Goal: Task Accomplishment & Management: Manage account settings

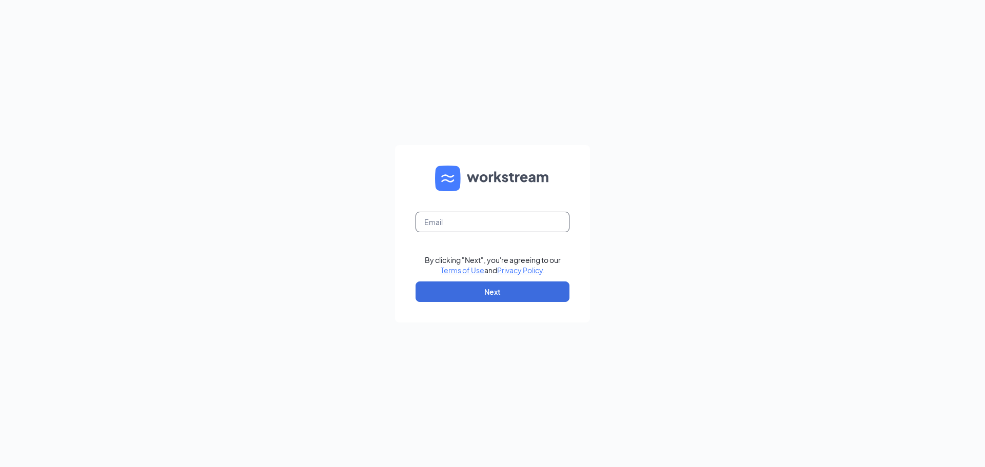
click at [453, 220] on input "text" at bounding box center [493, 222] width 154 height 21
type input "dq203@refuelmarket.com"
click at [486, 292] on button "Next" at bounding box center [493, 292] width 154 height 21
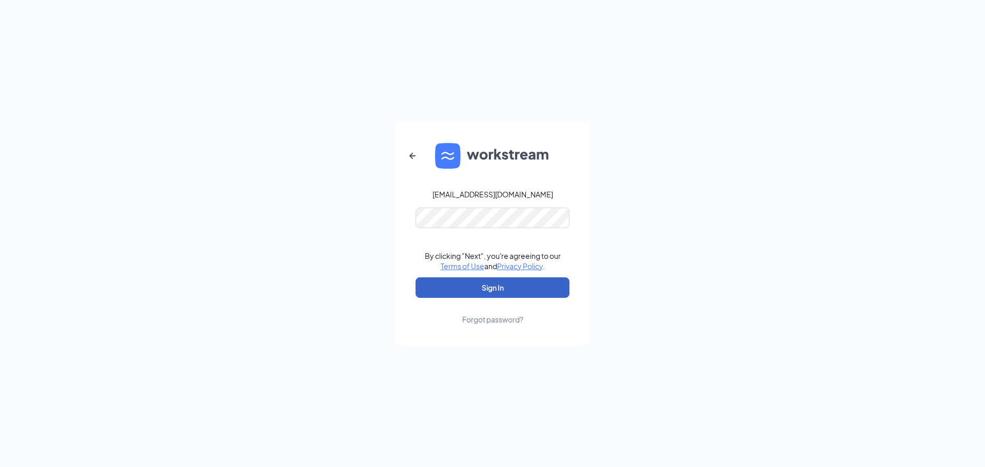
click at [502, 287] on button "Sign In" at bounding box center [493, 288] width 154 height 21
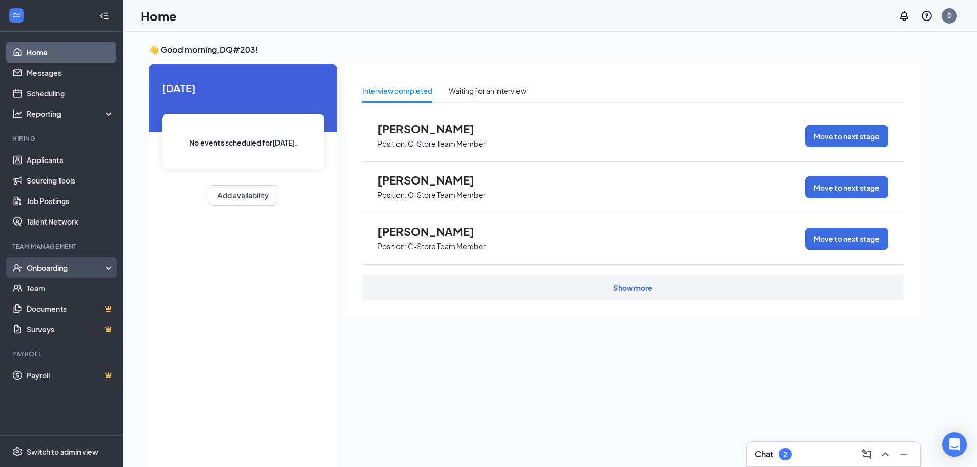
click at [56, 268] on div "Onboarding" at bounding box center [66, 268] width 79 height 10
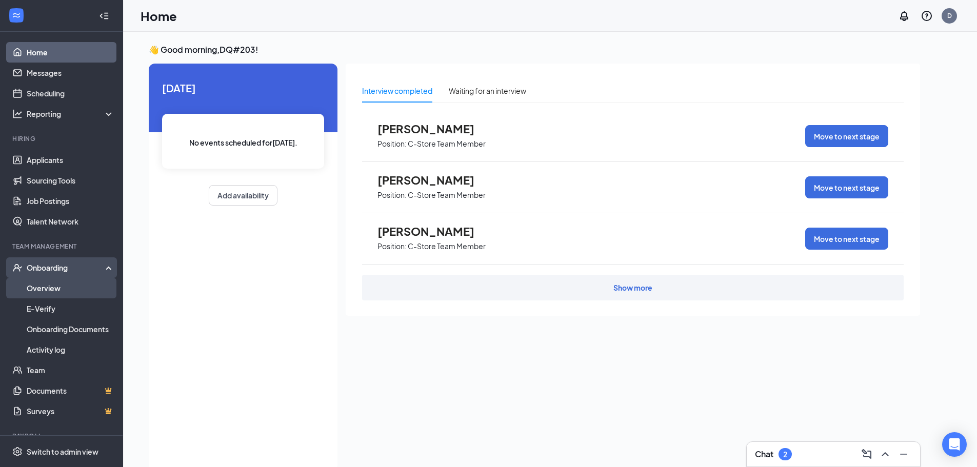
click at [54, 289] on link "Overview" at bounding box center [71, 288] width 88 height 21
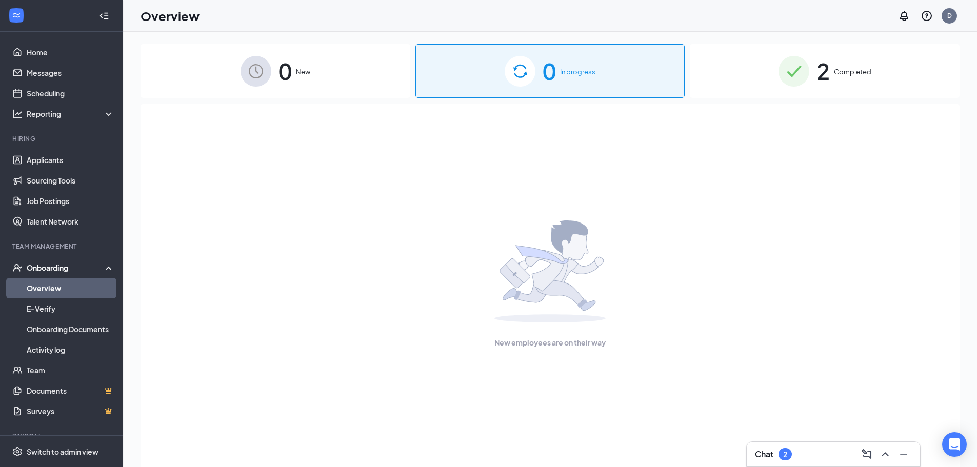
click at [827, 71] on span "2" at bounding box center [823, 70] width 13 height 35
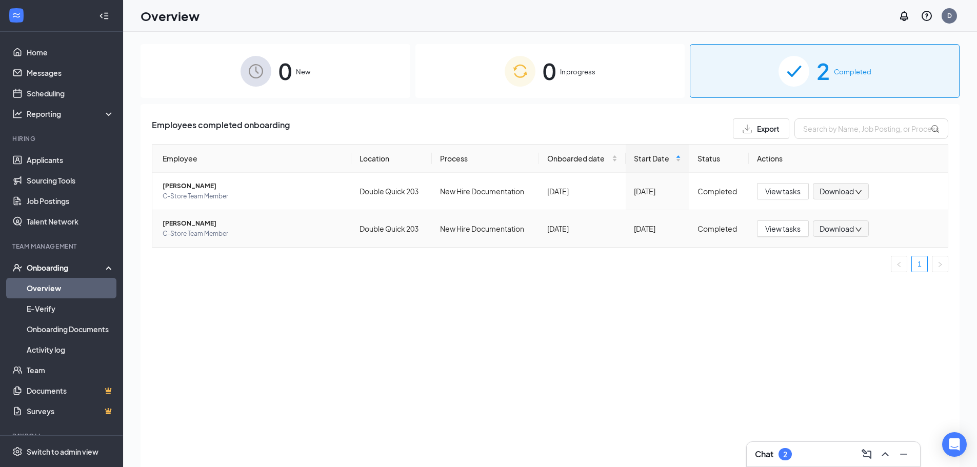
click at [201, 224] on span "[PERSON_NAME]" at bounding box center [253, 224] width 181 height 10
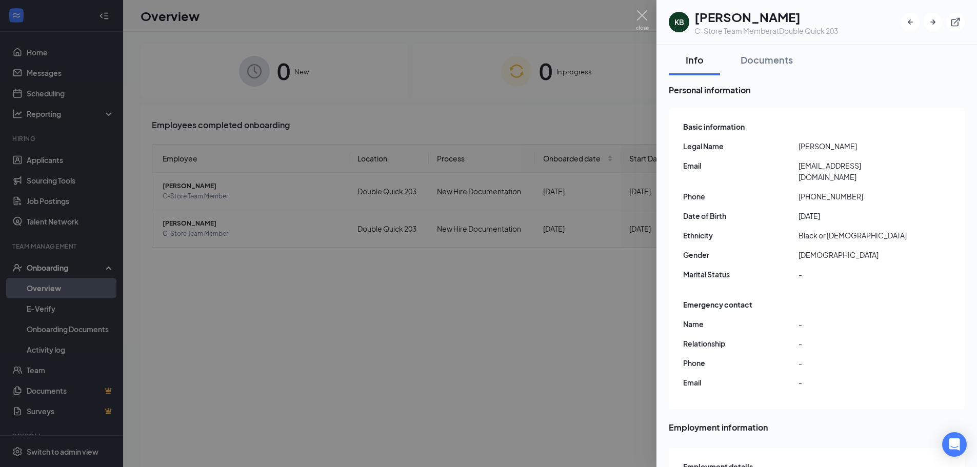
click at [550, 339] on div at bounding box center [488, 233] width 977 height 467
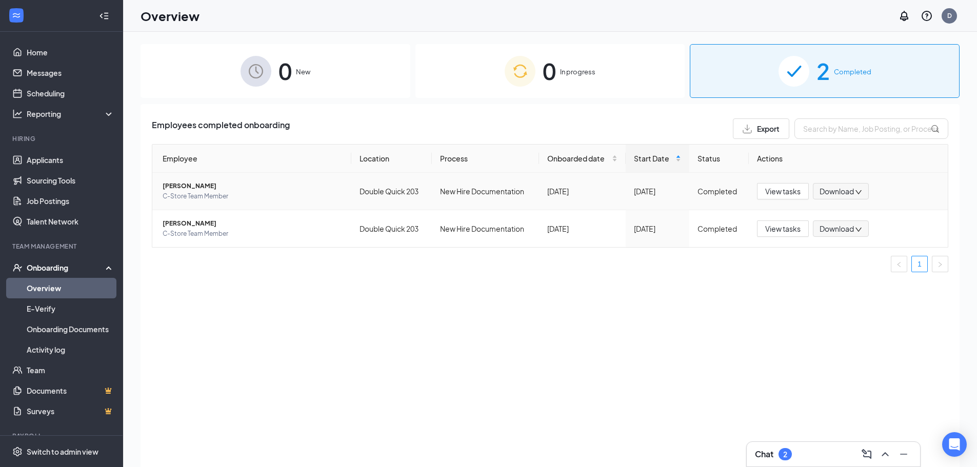
click at [187, 186] on span "[PERSON_NAME]" at bounding box center [253, 186] width 181 height 10
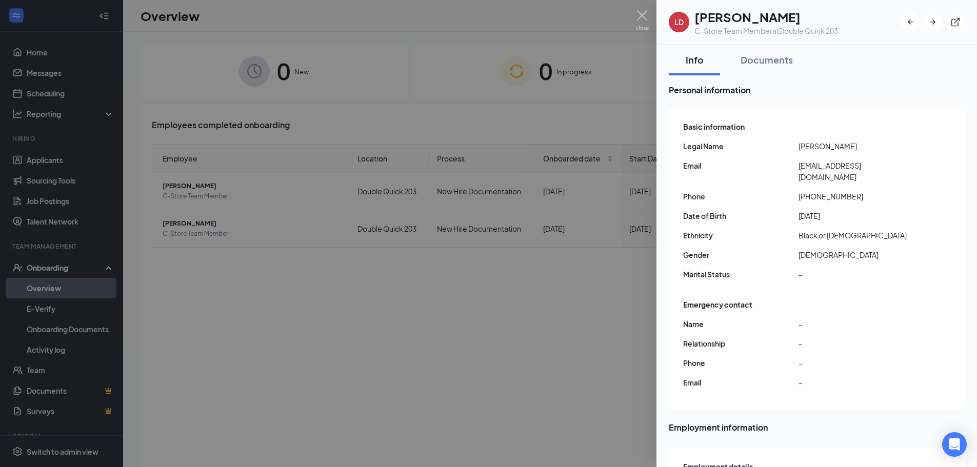
drag, startPoint x: 705, startPoint y: 27, endPoint x: 764, endPoint y: 77, distance: 77.2
click at [739, 58] on div "[PERSON_NAME] C-Store Team Member at Double Quick 203 Info Documents Personal i…" at bounding box center [817, 233] width 321 height 467
click at [615, 19] on div at bounding box center [488, 233] width 977 height 467
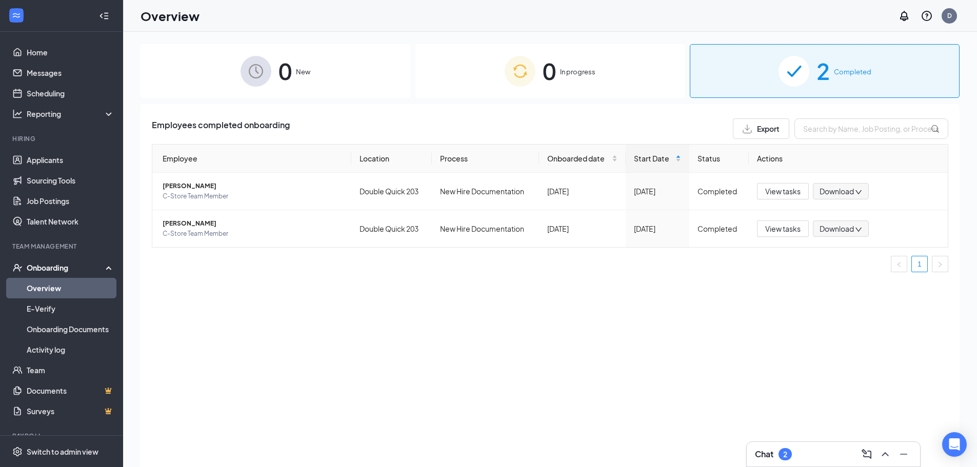
click at [513, 20] on div "Overview D" at bounding box center [550, 16] width 854 height 32
